Goal: Task Accomplishment & Management: Use online tool/utility

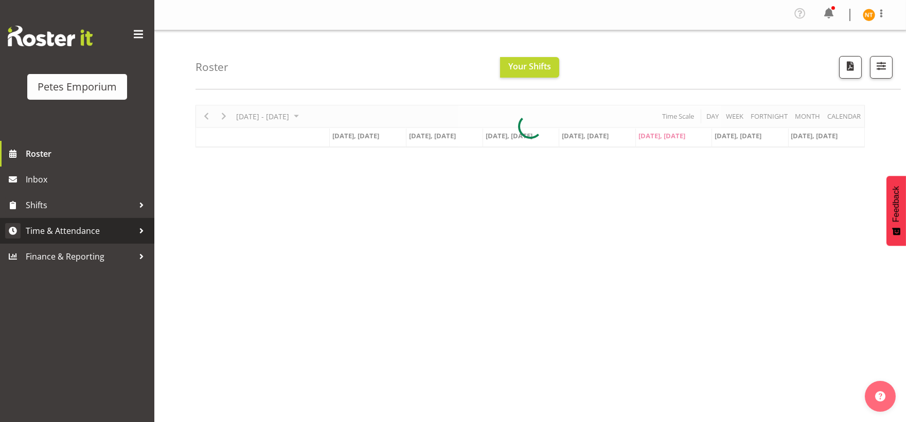
click at [57, 227] on span "Time & Attendance" at bounding box center [80, 230] width 108 height 15
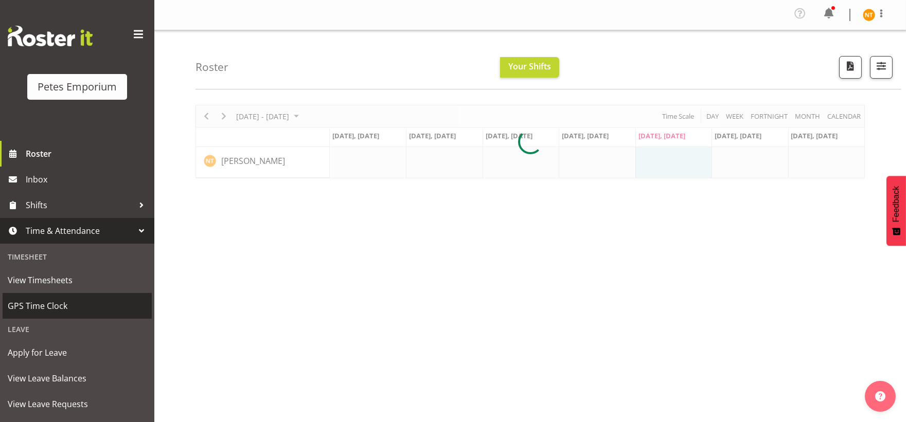
click at [27, 304] on span "GPS Time Clock" at bounding box center [77, 305] width 139 height 15
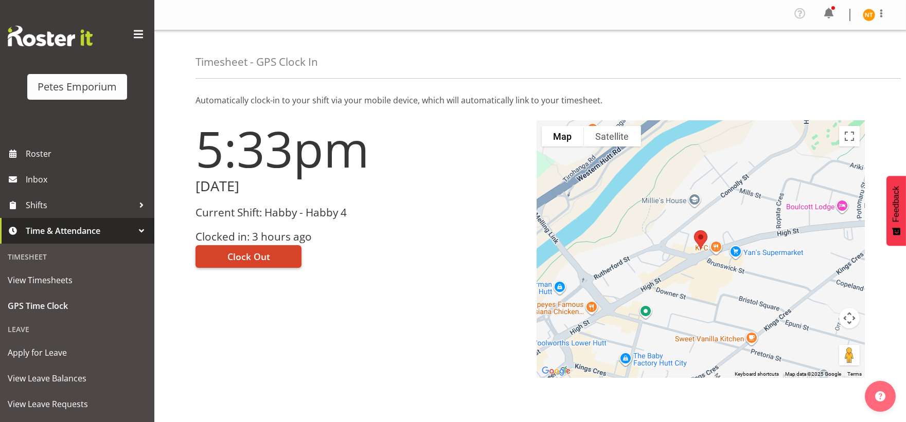
click at [238, 258] on span "Clock Out" at bounding box center [248, 256] width 43 height 13
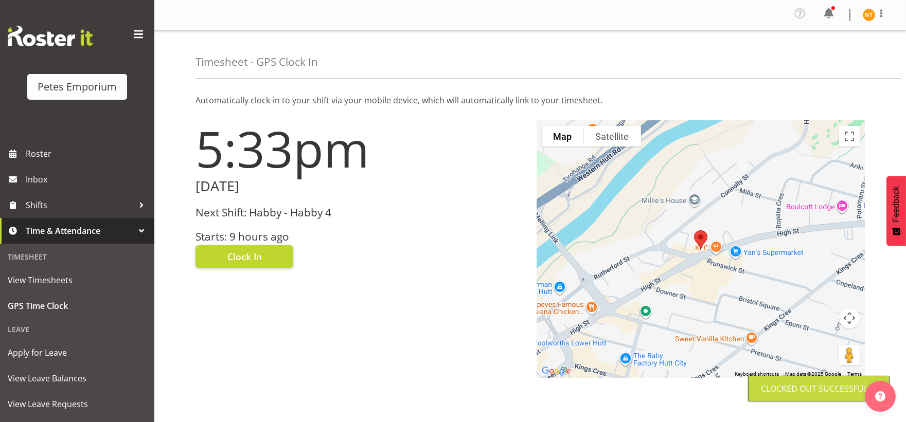
click at [870, 17] on img at bounding box center [869, 15] width 12 height 12
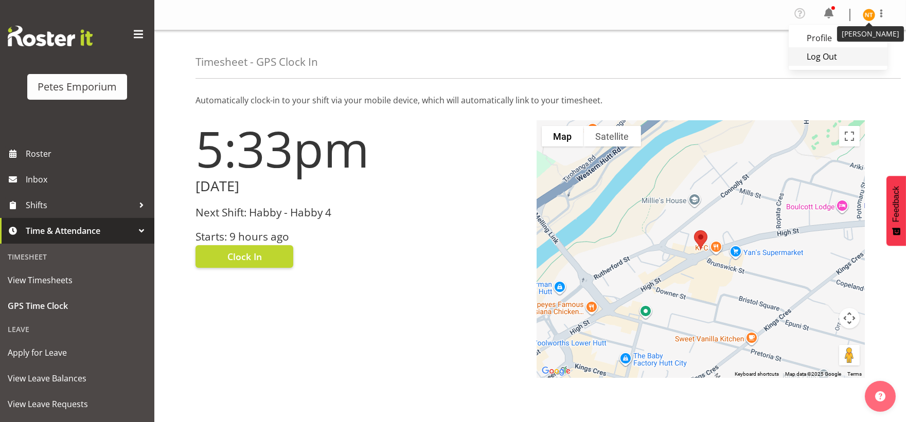
click at [820, 58] on link "Log Out" at bounding box center [837, 56] width 99 height 19
